Goal: Information Seeking & Learning: Learn about a topic

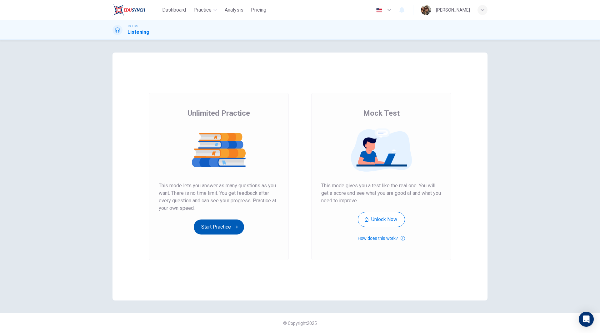
click at [215, 223] on button "Start Practice" at bounding box center [219, 226] width 50 height 15
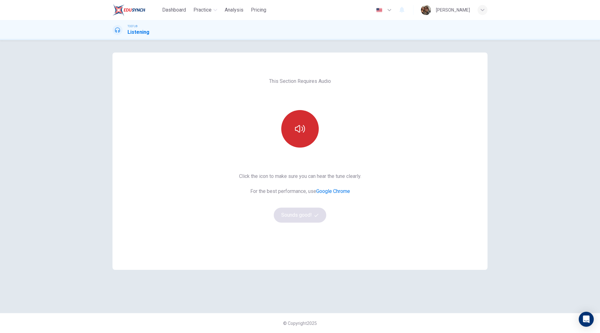
click at [304, 134] on button "button" at bounding box center [300, 129] width 38 height 38
click at [299, 216] on button "Sounds good!" at bounding box center [300, 215] width 53 height 15
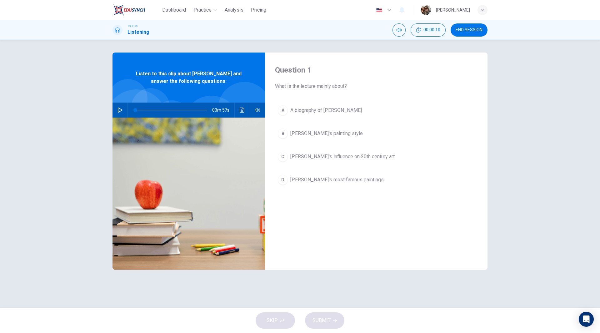
click at [120, 110] on icon "button" at bounding box center [120, 110] width 5 height 5
type input "0"
click at [551, 175] on div "Question 1 What is the lecture mainly about? A A biography of [PERSON_NAME] [PE…" at bounding box center [300, 174] width 600 height 268
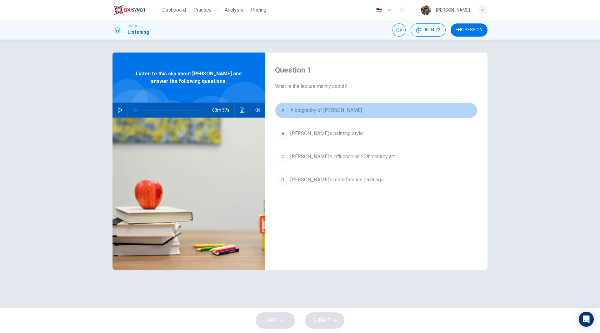
click at [316, 111] on span "A biography of [PERSON_NAME]" at bounding box center [326, 111] width 72 height 8
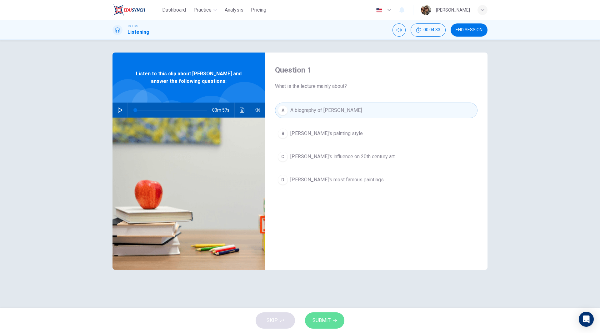
click at [328, 317] on span "SUBMIT" at bounding box center [322, 320] width 18 height 9
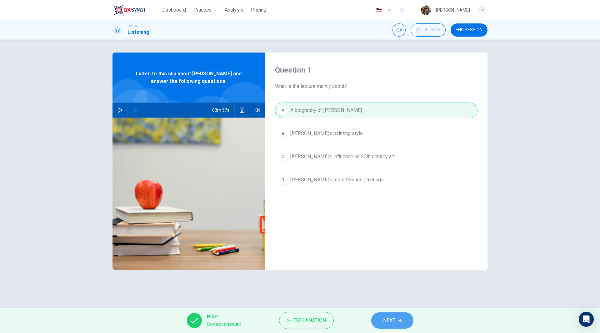
click at [394, 321] on span "NEXT" at bounding box center [389, 320] width 12 height 9
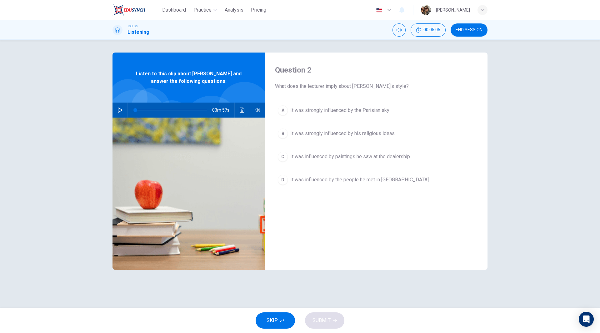
click at [365, 113] on span "It was strongly influenced by the Parisian sky" at bounding box center [339, 111] width 99 height 8
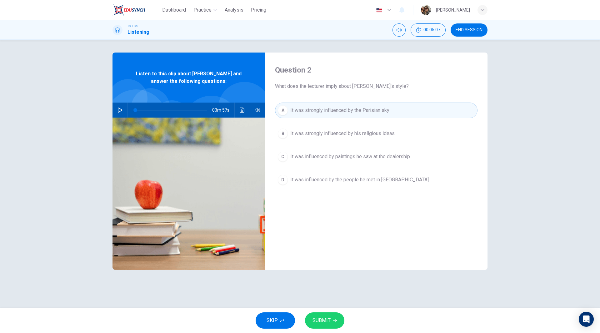
click at [331, 318] on button "SUBMIT" at bounding box center [324, 320] width 39 height 16
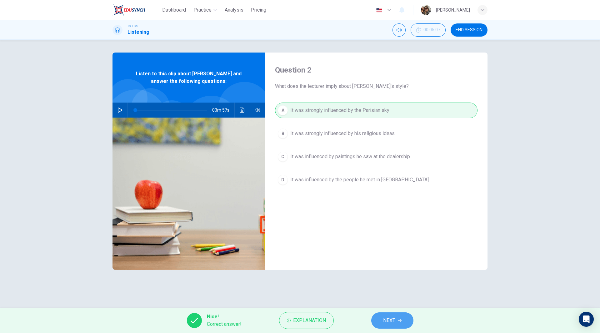
click at [396, 322] on button "NEXT" at bounding box center [392, 320] width 42 height 16
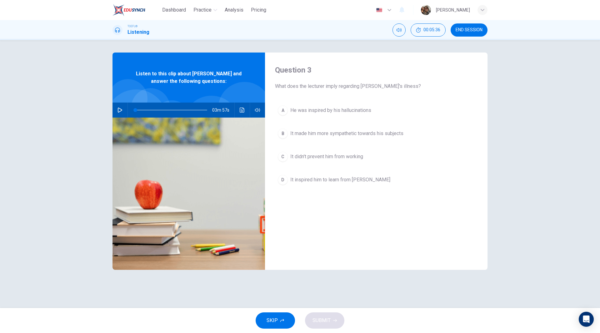
click at [333, 114] on button "A He was inspired by his hallucinations" at bounding box center [376, 111] width 203 height 16
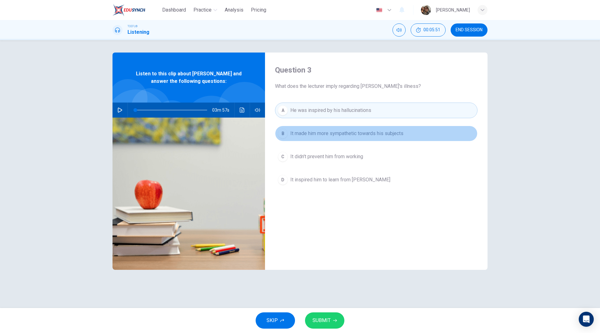
click at [351, 136] on span "It made him more sympathetic towards his subjects" at bounding box center [346, 134] width 113 height 8
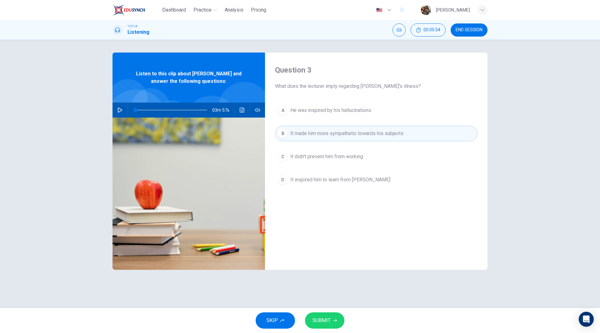
click at [327, 320] on span "SUBMIT" at bounding box center [322, 320] width 18 height 9
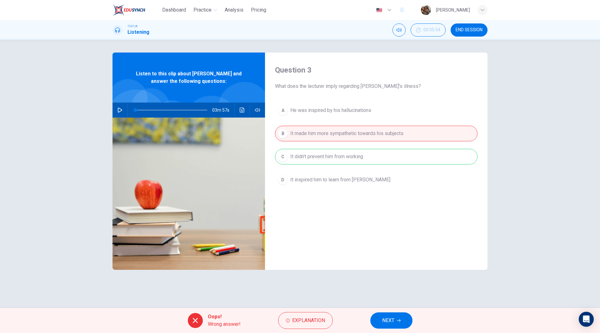
click at [393, 318] on span "NEXT" at bounding box center [388, 320] width 12 height 9
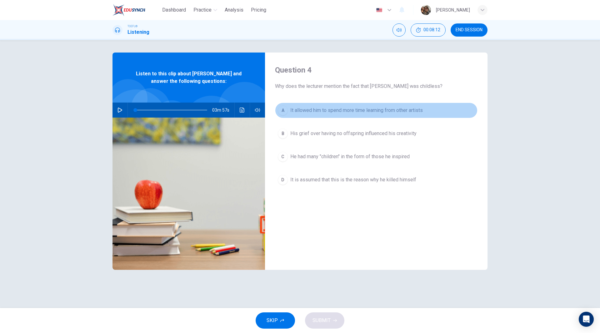
click at [375, 113] on span "It allowed him to spend more time learning from other artists" at bounding box center [356, 111] width 133 height 8
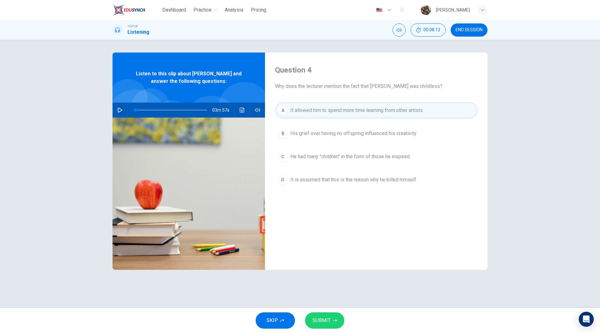
click at [324, 320] on span "SUBMIT" at bounding box center [322, 320] width 18 height 9
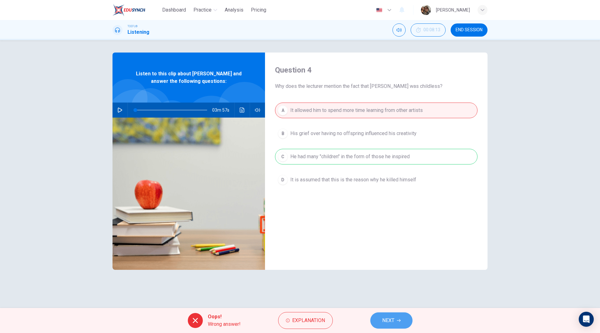
click at [391, 319] on span "NEXT" at bounding box center [388, 320] width 12 height 9
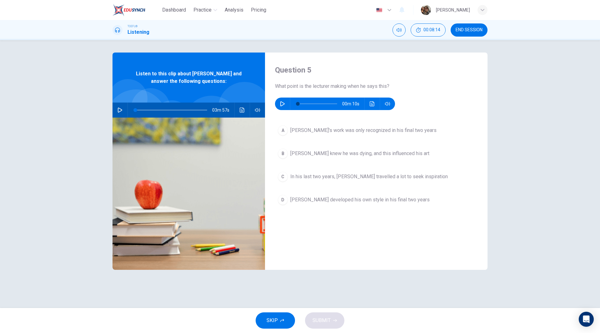
click at [281, 104] on icon "button" at bounding box center [282, 103] width 5 height 5
type input "0"
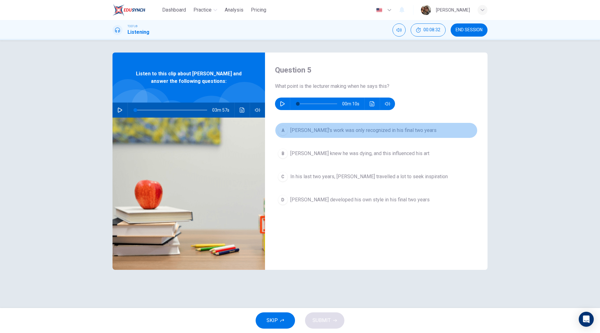
click at [296, 135] on button "A [PERSON_NAME]'s work was only recognized in his final two years" at bounding box center [376, 131] width 203 height 16
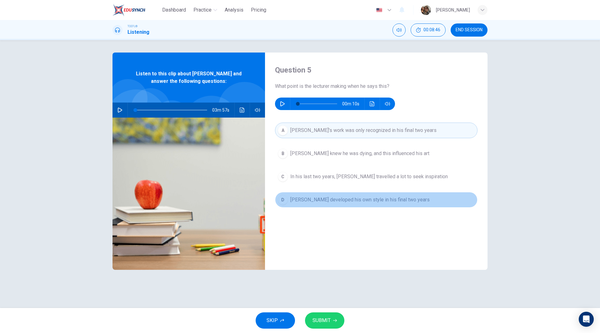
click at [333, 198] on span "[PERSON_NAME] developed his own style in his final two years" at bounding box center [359, 200] width 139 height 8
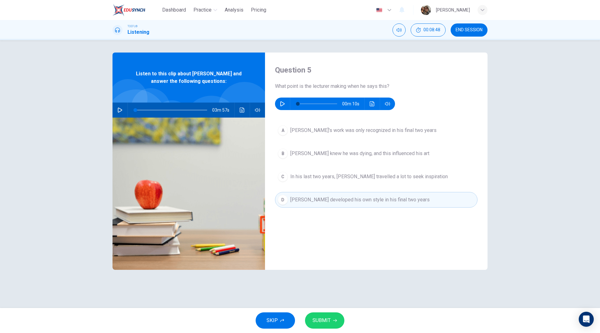
click at [321, 316] on span "SUBMIT" at bounding box center [322, 320] width 18 height 9
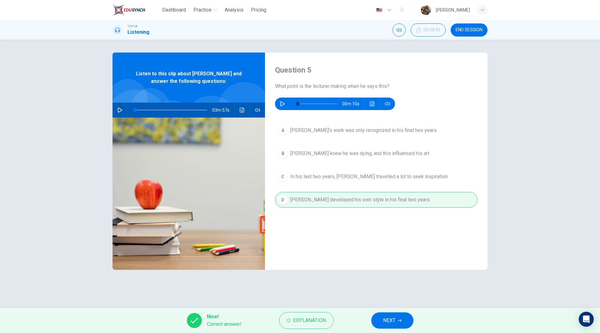
click at [383, 320] on button "NEXT" at bounding box center [392, 320] width 42 height 16
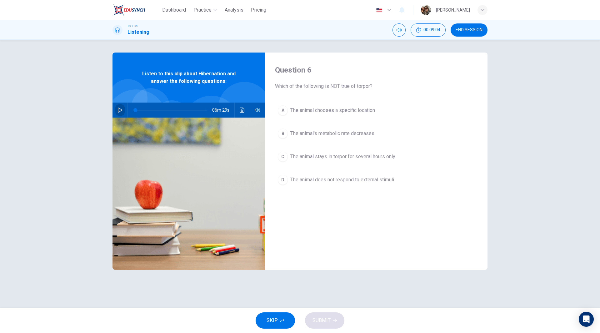
click at [119, 112] on icon "button" at bounding box center [120, 110] width 5 height 5
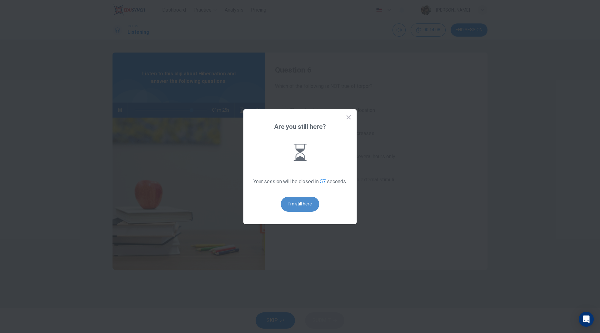
click at [296, 206] on button "I'm still here" at bounding box center [300, 204] width 38 height 15
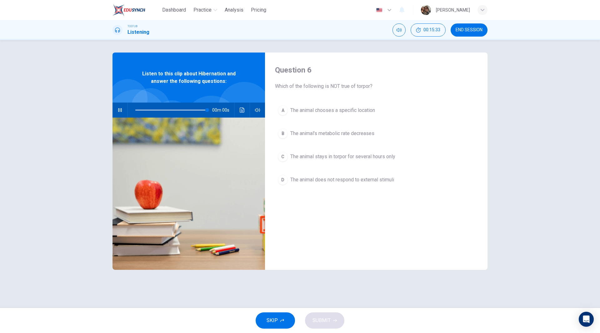
type input "0"
drag, startPoint x: 358, startPoint y: 86, endPoint x: 369, endPoint y: 84, distance: 11.3
click at [369, 84] on span "Which of the following is NOT true of torpor?" at bounding box center [376, 87] width 203 height 8
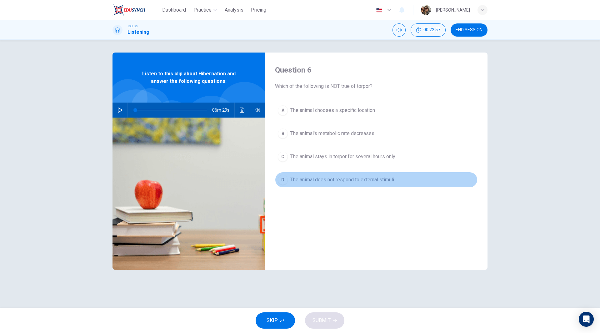
click at [346, 178] on span "The animal does not respond to external stimuli" at bounding box center [342, 180] width 104 height 8
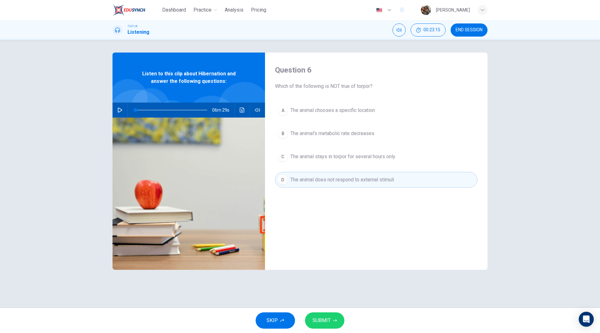
click at [324, 319] on span "SUBMIT" at bounding box center [322, 320] width 18 height 9
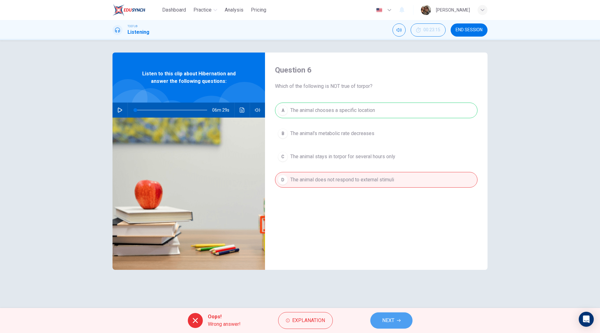
click at [393, 322] on span "NEXT" at bounding box center [388, 320] width 12 height 9
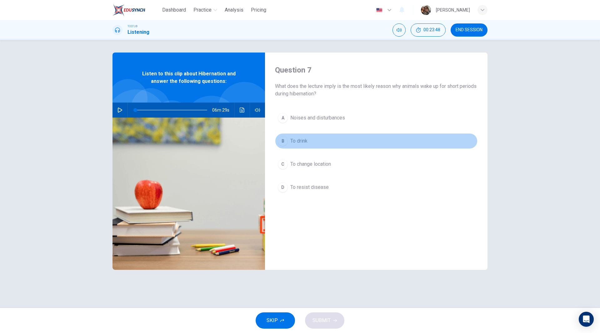
click at [290, 140] on button "B To drink" at bounding box center [376, 141] width 203 height 16
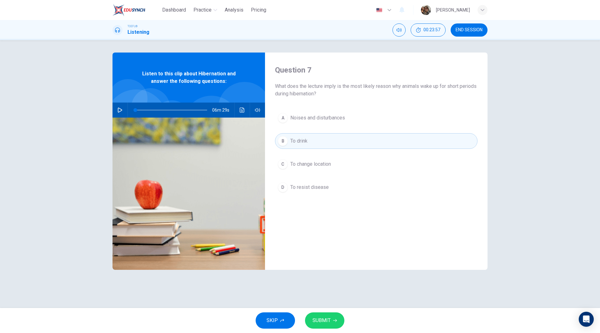
click at [321, 189] on span "To resist disease" at bounding box center [309, 187] width 38 height 8
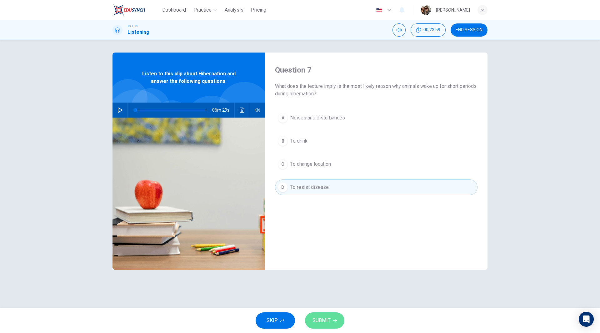
click at [328, 320] on span "SUBMIT" at bounding box center [322, 320] width 18 height 9
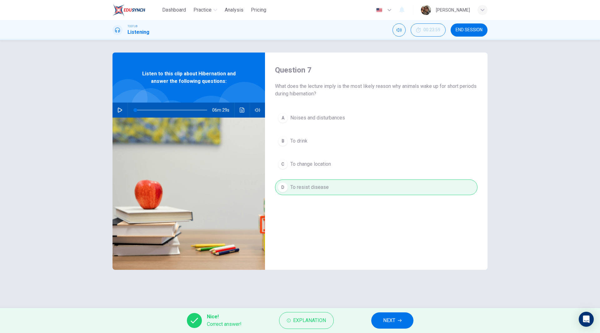
click at [393, 320] on span "NEXT" at bounding box center [389, 320] width 12 height 9
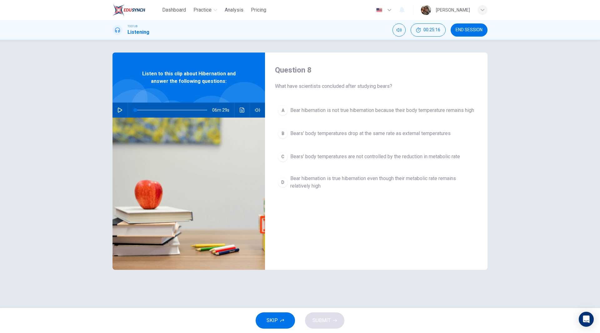
click at [349, 137] on span "Bears' body temperatures drop at the same rate as external temperatures" at bounding box center [370, 134] width 160 height 8
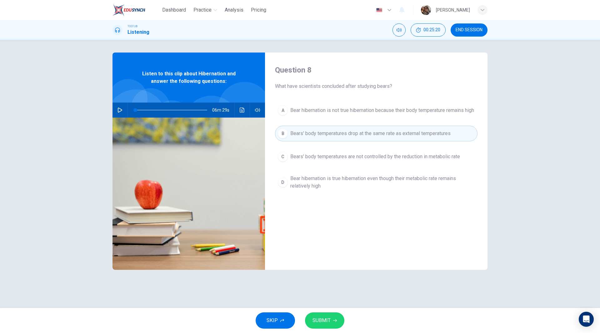
click at [327, 321] on span "SUBMIT" at bounding box center [322, 320] width 18 height 9
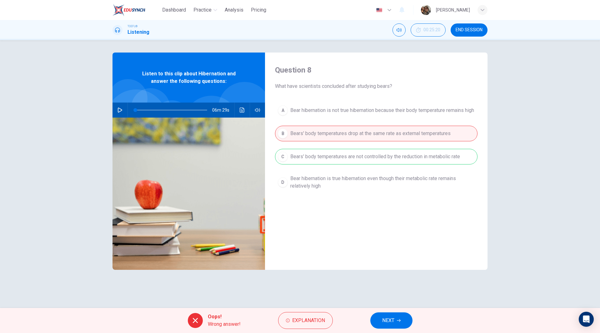
click at [391, 318] on span "NEXT" at bounding box center [388, 320] width 12 height 9
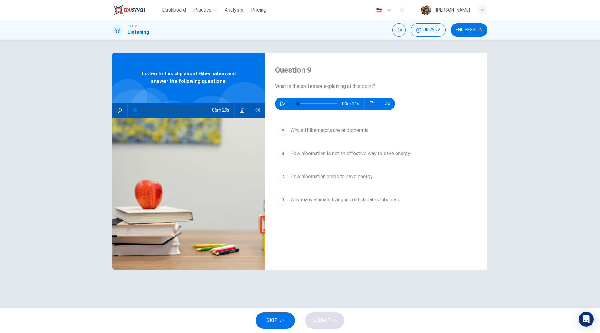
click at [281, 107] on button "button" at bounding box center [283, 104] width 10 height 13
type input "0"
click at [283, 103] on icon "button" at bounding box center [282, 103] width 4 height 5
type input "0"
click at [372, 107] on button "Click to see the audio transcription" at bounding box center [372, 104] width 10 height 13
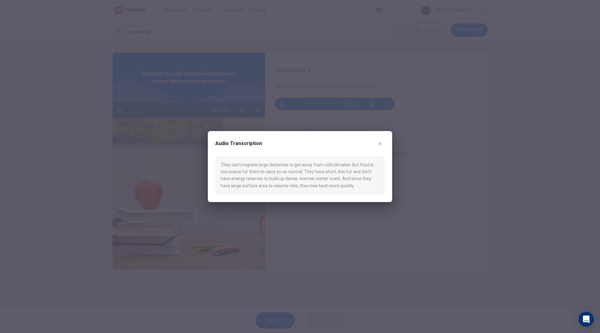
click at [485, 111] on div at bounding box center [300, 166] width 600 height 333
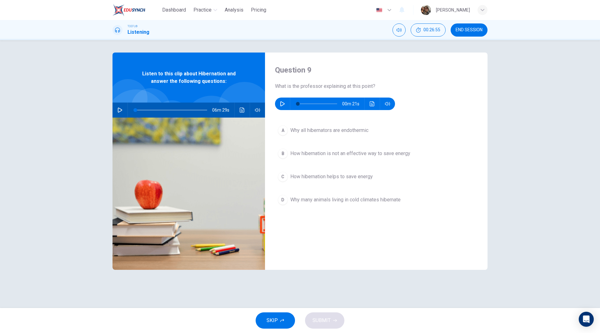
click at [335, 155] on span "How hibernation is not an effective way to save energy" at bounding box center [350, 154] width 120 height 8
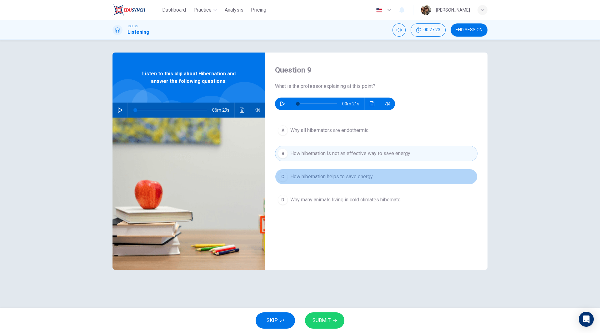
click at [348, 176] on span "How hibernation helps to save energy" at bounding box center [331, 177] width 83 height 8
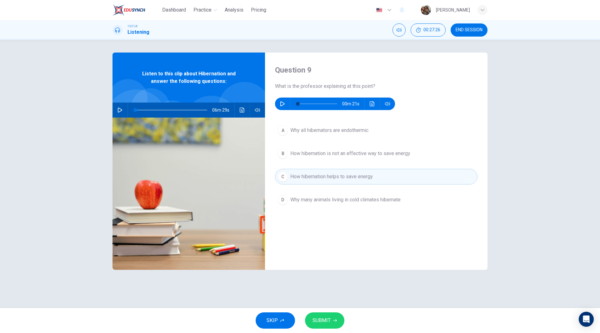
click at [329, 317] on span "SUBMIT" at bounding box center [322, 320] width 18 height 9
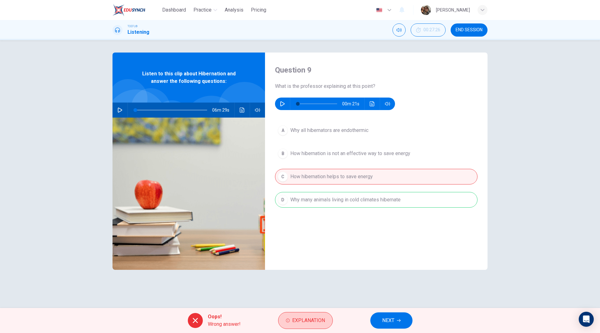
click at [314, 322] on span "Explanation" at bounding box center [308, 320] width 33 height 9
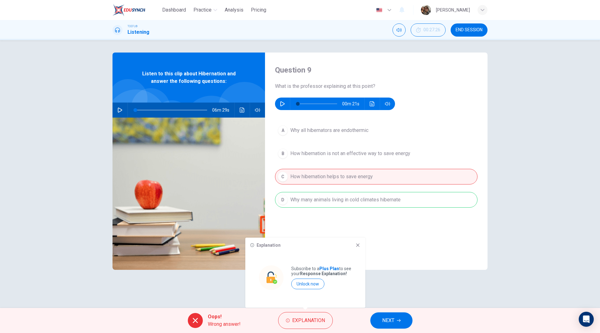
click at [360, 247] on icon at bounding box center [357, 245] width 5 height 5
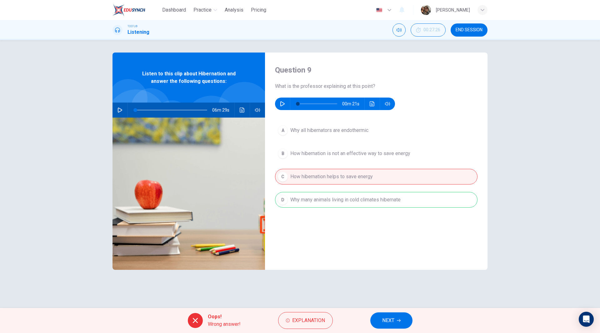
click at [389, 322] on span "NEXT" at bounding box center [388, 320] width 12 height 9
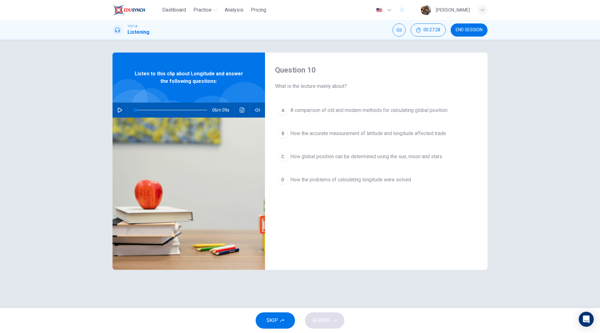
click at [467, 30] on span "END SESSION" at bounding box center [469, 30] width 27 height 5
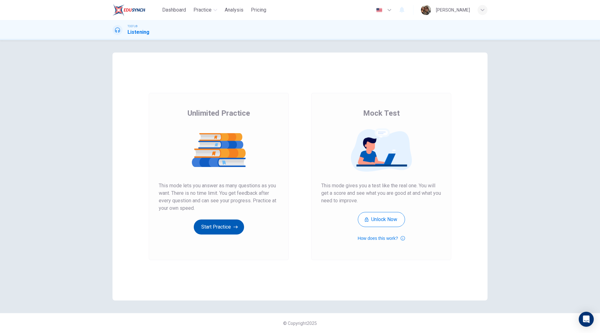
click at [221, 226] on button "Start Practice" at bounding box center [219, 226] width 50 height 15
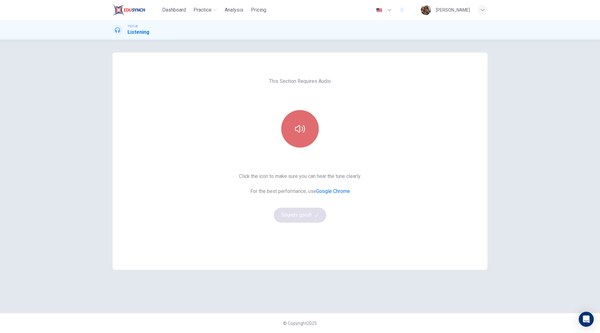
click at [302, 129] on icon "button" at bounding box center [300, 129] width 10 height 10
click at [294, 214] on button "Sounds good!" at bounding box center [300, 215] width 53 height 15
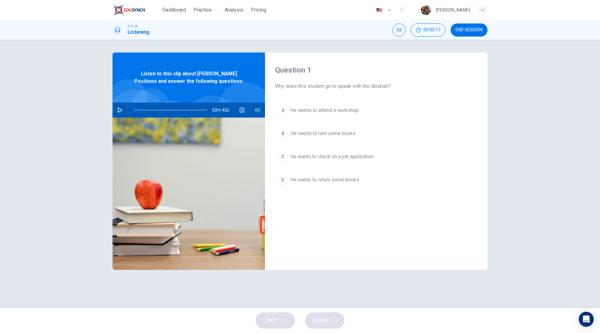
click at [118, 108] on icon "button" at bounding box center [120, 110] width 5 height 5
type input "0"
click at [362, 156] on span "He wants to check on a job application" at bounding box center [331, 157] width 83 height 8
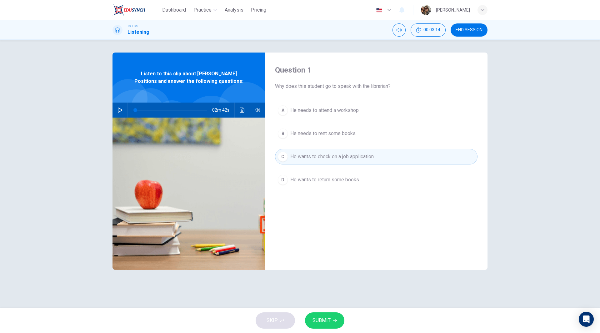
click at [329, 318] on span "SUBMIT" at bounding box center [322, 320] width 18 height 9
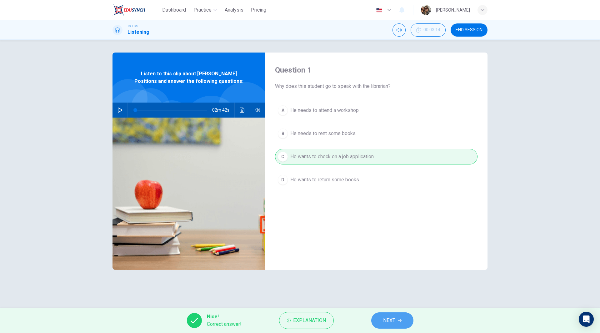
click at [391, 323] on span "NEXT" at bounding box center [389, 320] width 12 height 9
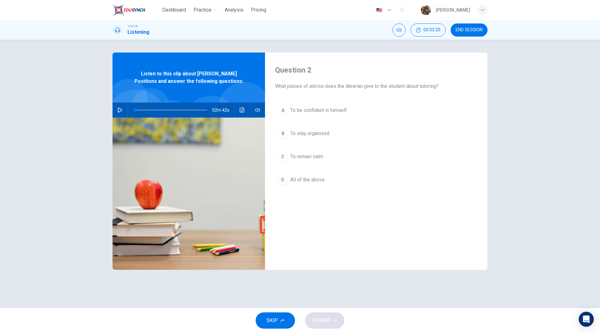
click at [321, 112] on span "To be confident in himself" at bounding box center [318, 111] width 57 height 8
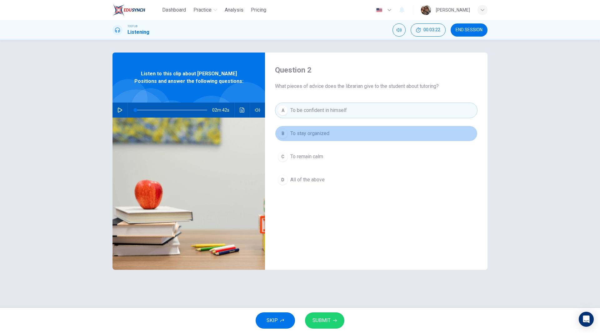
click at [311, 133] on span "To stay organized" at bounding box center [309, 134] width 39 height 8
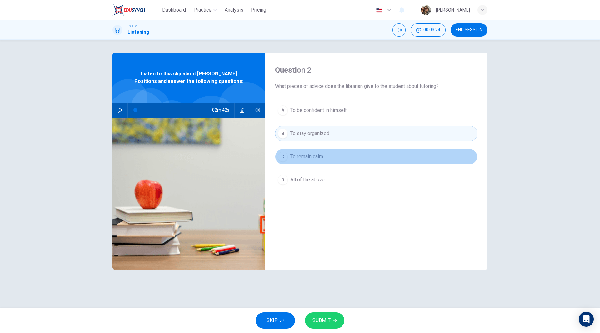
click at [307, 158] on span "To remain calm" at bounding box center [306, 157] width 33 height 8
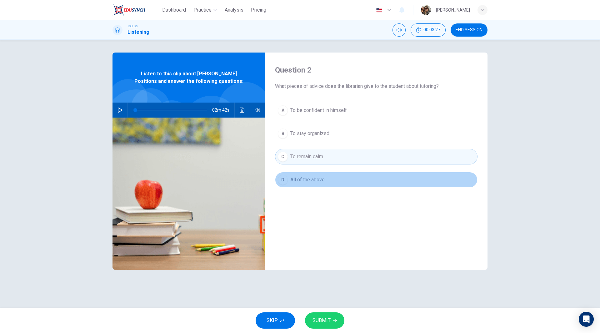
click at [301, 176] on span "All of the above" at bounding box center [307, 180] width 34 height 8
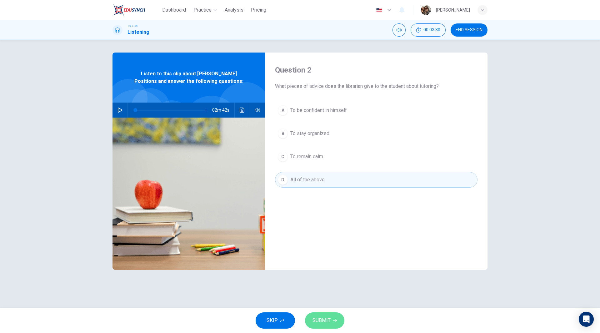
click at [330, 323] on span "SUBMIT" at bounding box center [322, 320] width 18 height 9
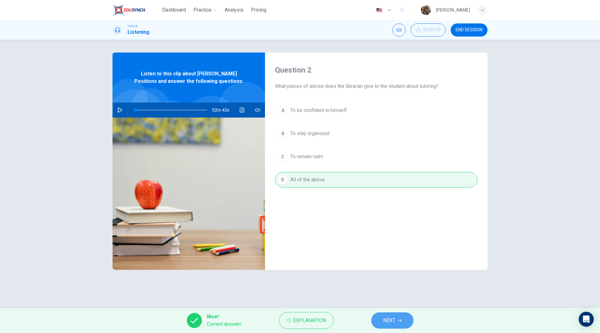
click at [397, 322] on button "NEXT" at bounding box center [392, 320] width 42 height 16
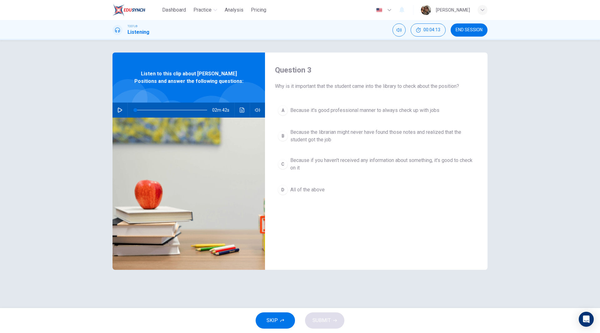
click at [310, 187] on span "All of the above" at bounding box center [307, 190] width 34 height 8
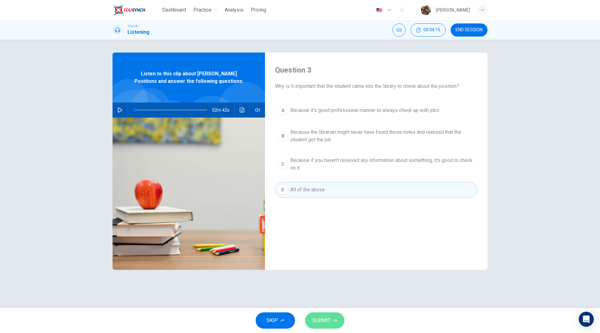
click at [333, 321] on icon "button" at bounding box center [335, 320] width 4 height 4
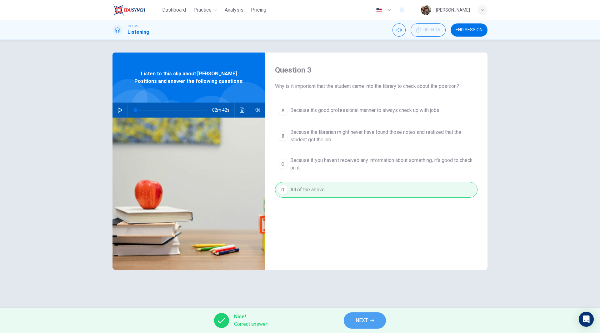
click at [371, 321] on icon "button" at bounding box center [372, 320] width 4 height 4
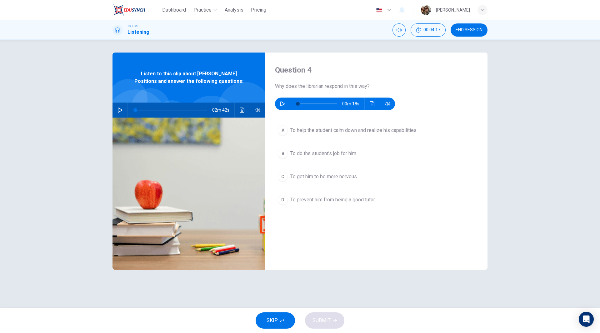
click at [280, 105] on icon "button" at bounding box center [282, 103] width 5 height 5
click at [301, 128] on span "To help the student calm down and realize his capabilities" at bounding box center [353, 131] width 126 height 8
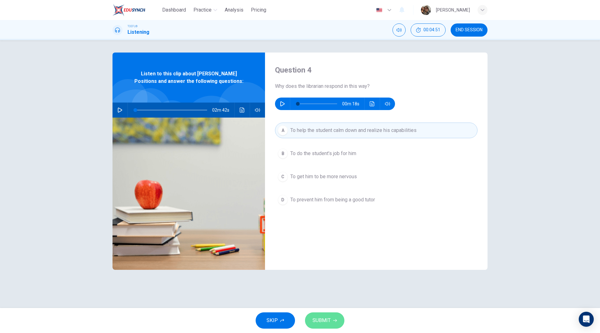
click at [328, 322] on span "SUBMIT" at bounding box center [322, 320] width 18 height 9
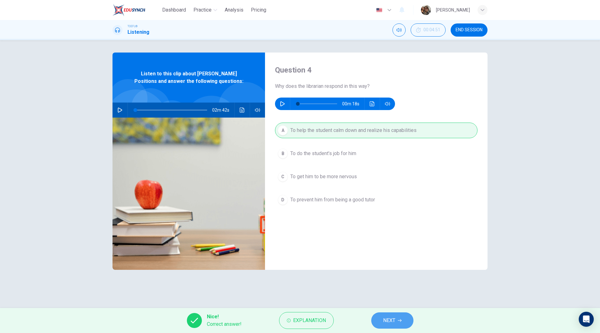
click at [400, 321] on icon "button" at bounding box center [400, 320] width 4 height 4
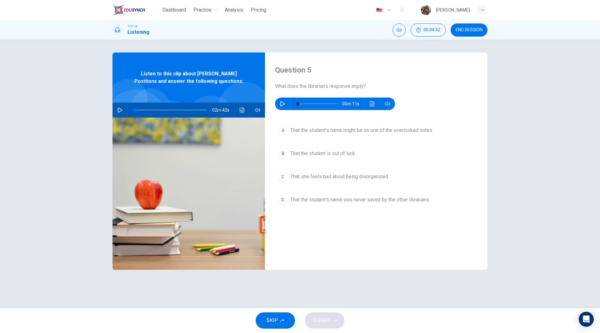
click at [279, 103] on button "button" at bounding box center [283, 104] width 10 height 13
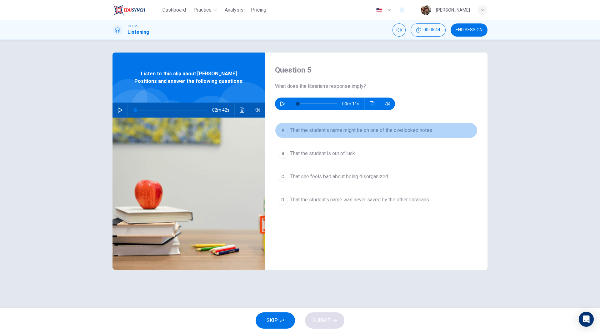
click at [283, 129] on div "A" at bounding box center [283, 130] width 10 height 10
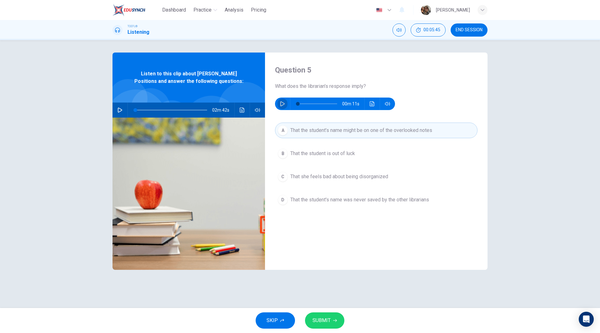
click at [278, 103] on button "button" at bounding box center [283, 104] width 10 height 13
type input "0"
click at [326, 320] on span "SUBMIT" at bounding box center [322, 320] width 18 height 9
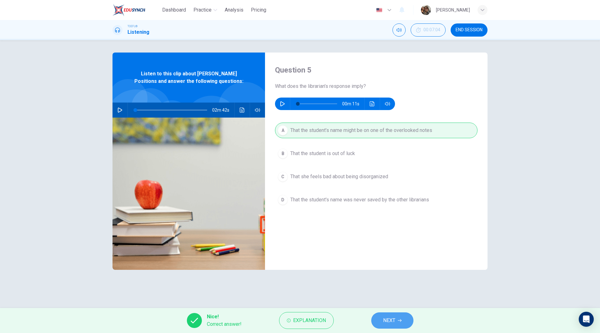
click at [392, 323] on span "NEXT" at bounding box center [389, 320] width 12 height 9
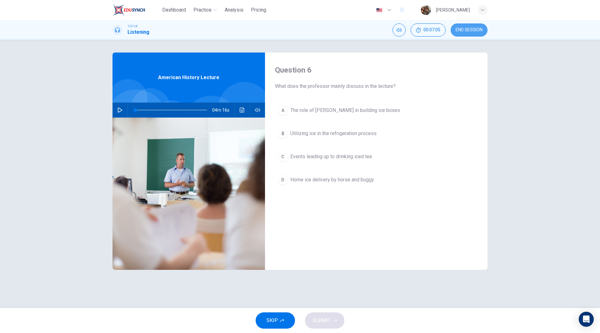
click at [465, 28] on span "END SESSION" at bounding box center [469, 30] width 27 height 5
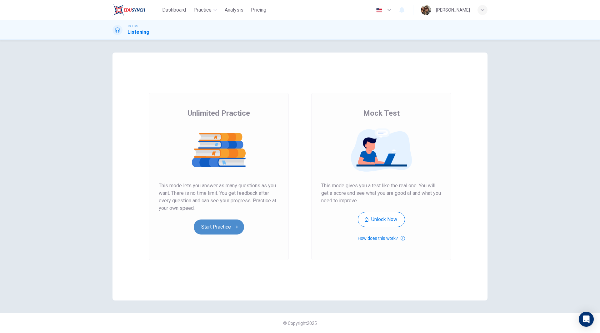
click at [229, 228] on button "Start Practice" at bounding box center [219, 226] width 50 height 15
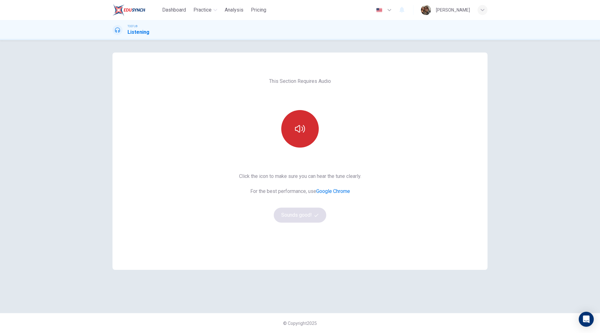
click at [303, 124] on icon "button" at bounding box center [300, 129] width 10 height 10
click at [295, 217] on button "Sounds good!" at bounding box center [300, 215] width 53 height 15
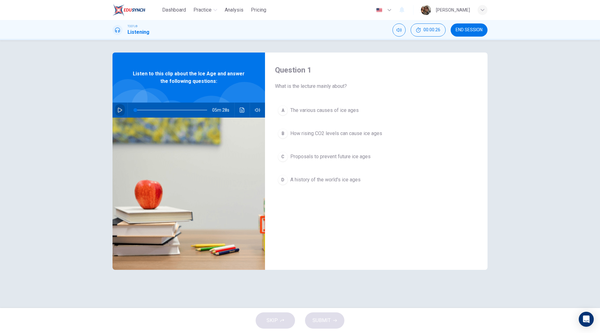
click at [118, 113] on button "button" at bounding box center [120, 110] width 10 height 15
click at [118, 108] on icon "button" at bounding box center [120, 110] width 5 height 5
click at [239, 110] on button "Click to see the audio transcription" at bounding box center [242, 110] width 10 height 15
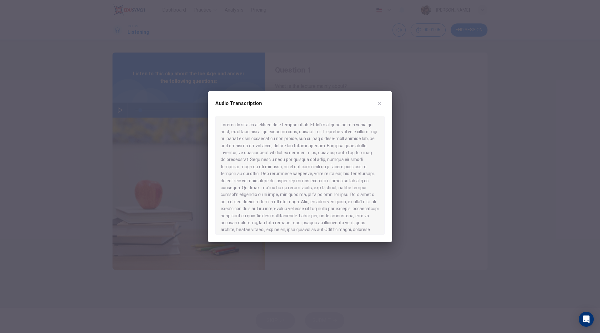
click at [451, 132] on div at bounding box center [300, 166] width 600 height 333
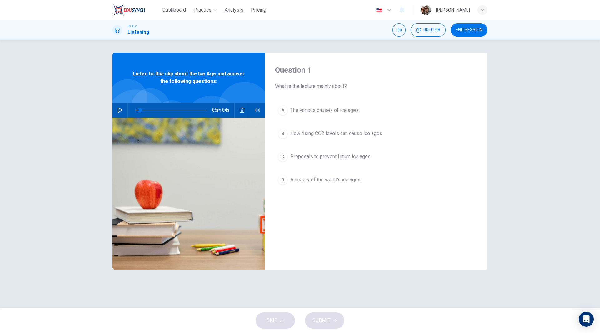
click at [120, 113] on button "button" at bounding box center [120, 110] width 10 height 15
type input "0"
click at [339, 109] on span "The various causes of ice ages" at bounding box center [324, 111] width 68 height 8
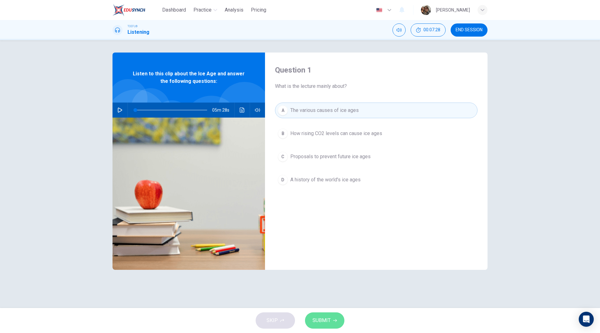
click at [331, 319] on button "SUBMIT" at bounding box center [324, 320] width 39 height 16
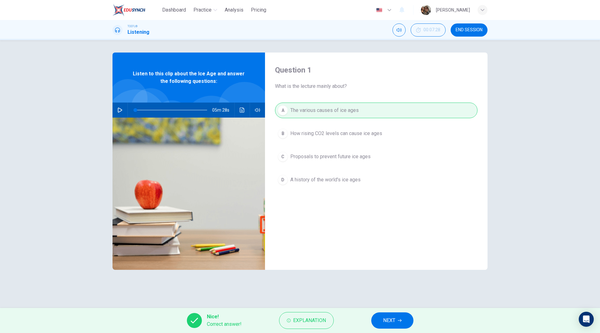
click at [394, 318] on span "NEXT" at bounding box center [389, 320] width 12 height 9
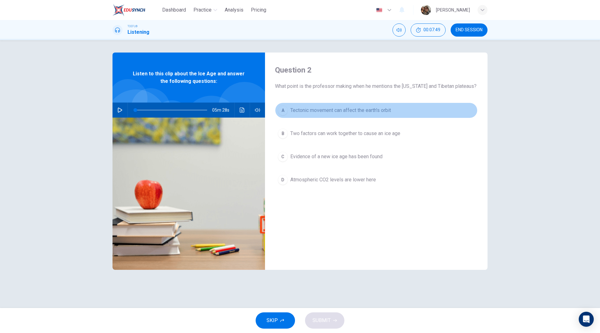
click at [331, 108] on span "Tectonic movement can affect the earth's orbit" at bounding box center [340, 111] width 101 height 8
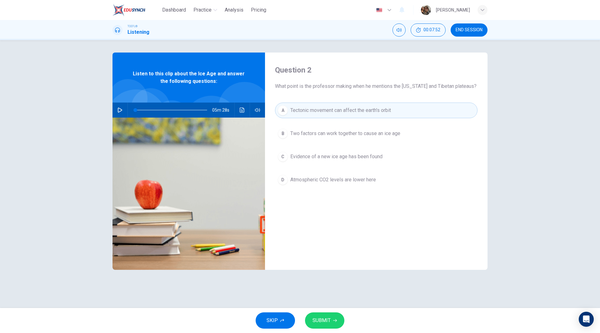
click at [332, 321] on button "SUBMIT" at bounding box center [324, 320] width 39 height 16
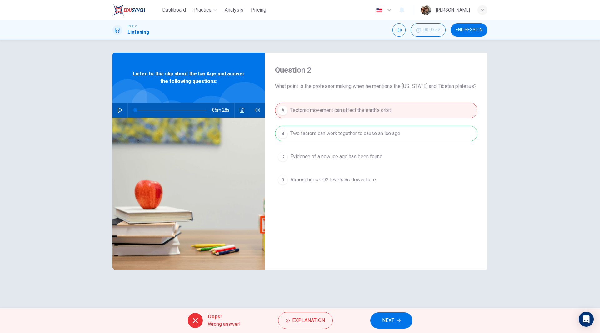
click at [372, 132] on div "A Tectonic movement can affect the earth's orbit B Two factors can work togethe…" at bounding box center [376, 152] width 203 height 98
click at [400, 320] on icon "button" at bounding box center [399, 320] width 4 height 3
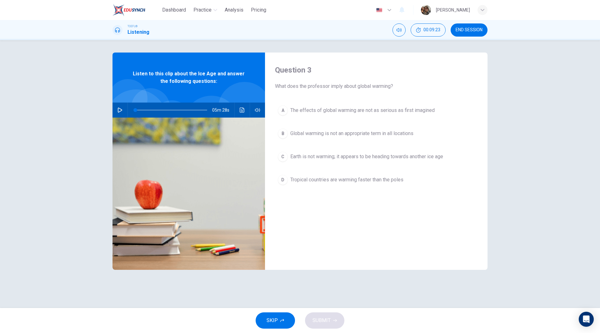
click at [335, 135] on span "Global warming is not an appropriate term in all locations" at bounding box center [351, 134] width 123 height 8
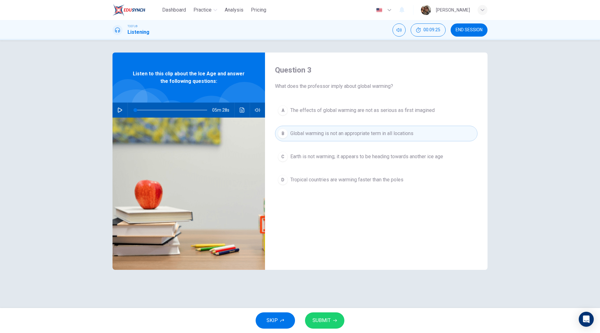
click at [330, 319] on span "SUBMIT" at bounding box center [322, 320] width 18 height 9
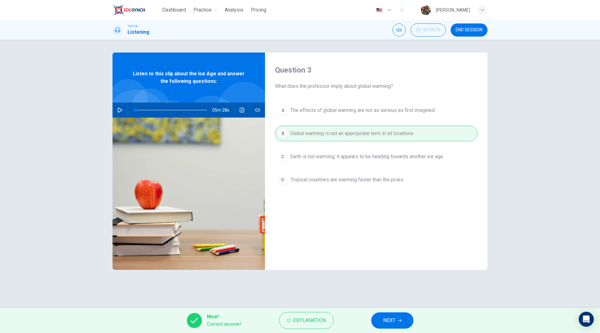
click at [398, 322] on button "NEXT" at bounding box center [392, 320] width 42 height 16
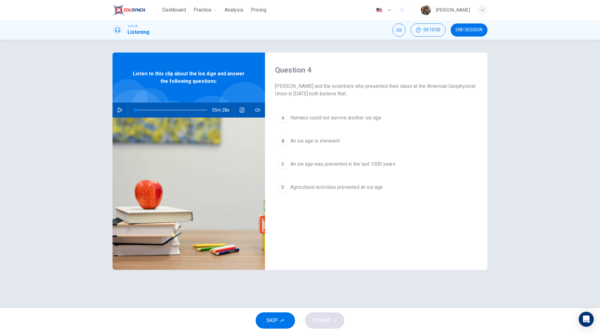
click at [316, 185] on span "Agricultural activities prevented an ice age" at bounding box center [336, 187] width 93 height 8
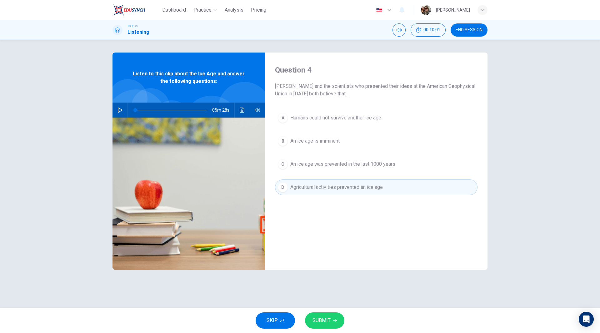
click at [321, 118] on span "Humans could not survive another ice age" at bounding box center [335, 118] width 91 height 8
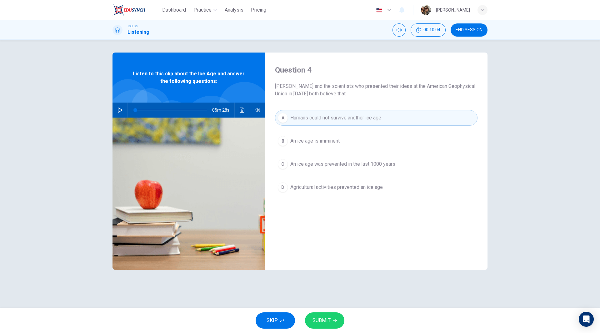
click at [326, 317] on span "SUBMIT" at bounding box center [322, 320] width 18 height 9
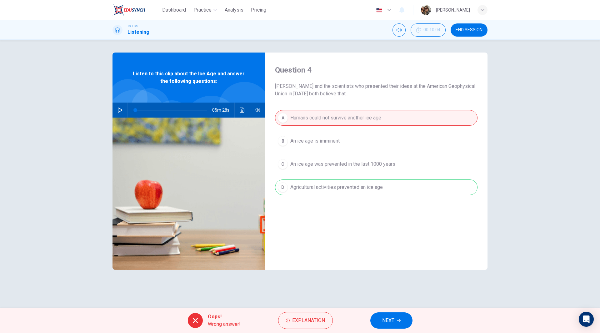
click at [322, 190] on div "A Humans could not survive another ice age B An ice age is imminent C An ice ag…" at bounding box center [376, 159] width 203 height 98
click at [393, 319] on span "NEXT" at bounding box center [388, 320] width 12 height 9
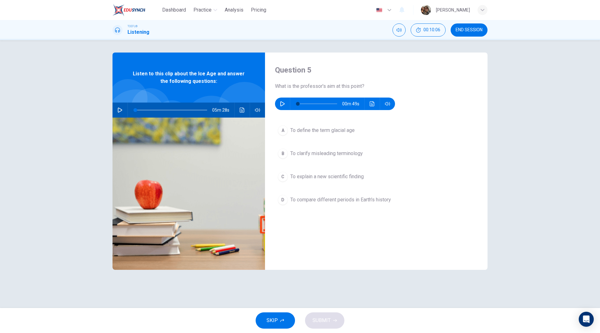
click at [282, 103] on icon "button" at bounding box center [282, 103] width 4 height 5
drag, startPoint x: 304, startPoint y: 103, endPoint x: 292, endPoint y: 103, distance: 12.2
click at [296, 103] on span at bounding box center [298, 104] width 4 height 4
click at [323, 129] on span "To define the term glacial age" at bounding box center [322, 131] width 64 height 8
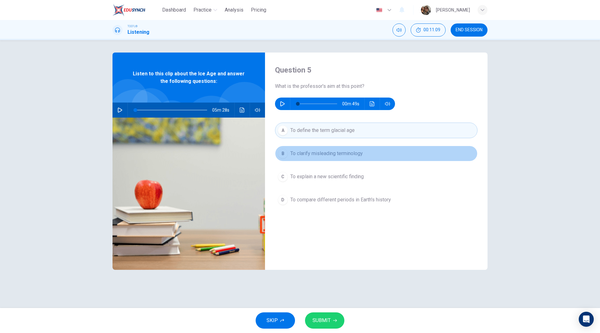
click at [331, 153] on span "To clarify misleading terminology" at bounding box center [326, 154] width 73 height 8
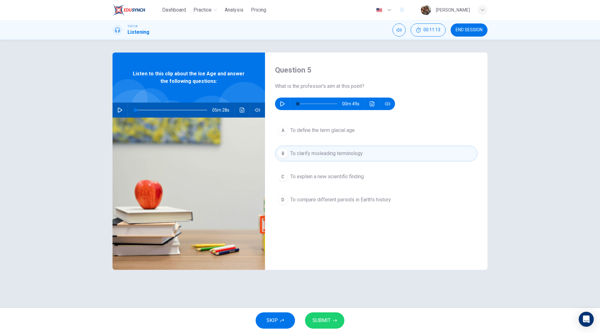
click at [332, 320] on button "SUBMIT" at bounding box center [324, 320] width 39 height 16
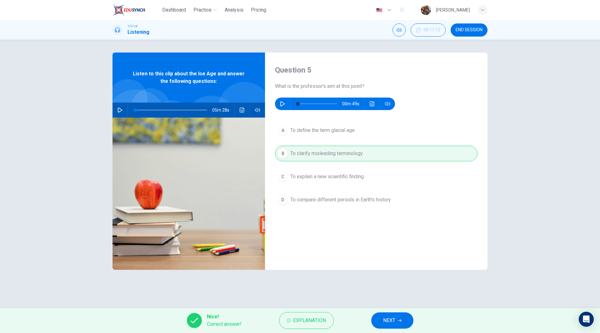
click at [392, 318] on span "NEXT" at bounding box center [389, 320] width 12 height 9
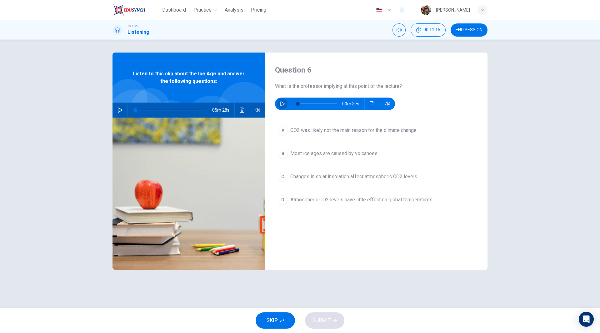
click at [280, 103] on button "button" at bounding box center [283, 104] width 10 height 13
type input "0"
click at [352, 131] on span "CO2 was likely not the main reason for the climate change" at bounding box center [353, 131] width 126 height 8
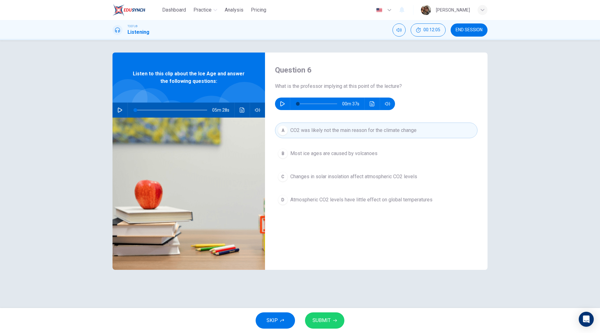
click at [342, 180] on span "Changes in solar insolation affect atmospheric CO2 levels" at bounding box center [353, 177] width 127 height 8
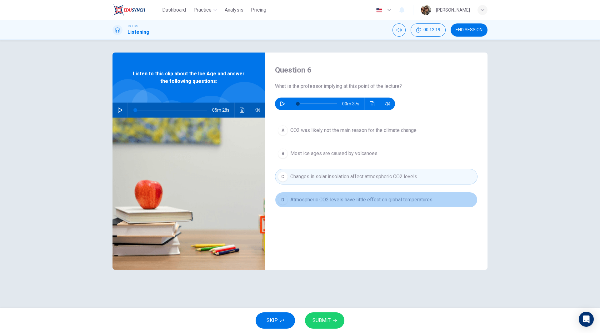
click at [349, 198] on span "Atmospheric CO2 levels have little effect on global temperatures" at bounding box center [361, 200] width 142 height 8
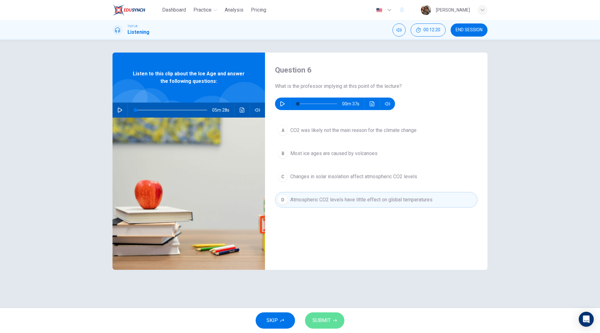
click at [328, 320] on span "SUBMIT" at bounding box center [322, 320] width 18 height 9
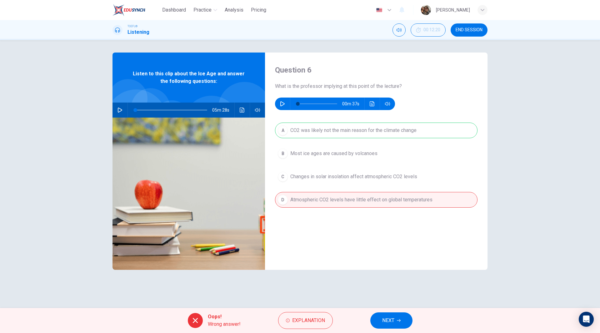
click at [389, 320] on span "NEXT" at bounding box center [388, 320] width 12 height 9
